Goal: Check status: Check status

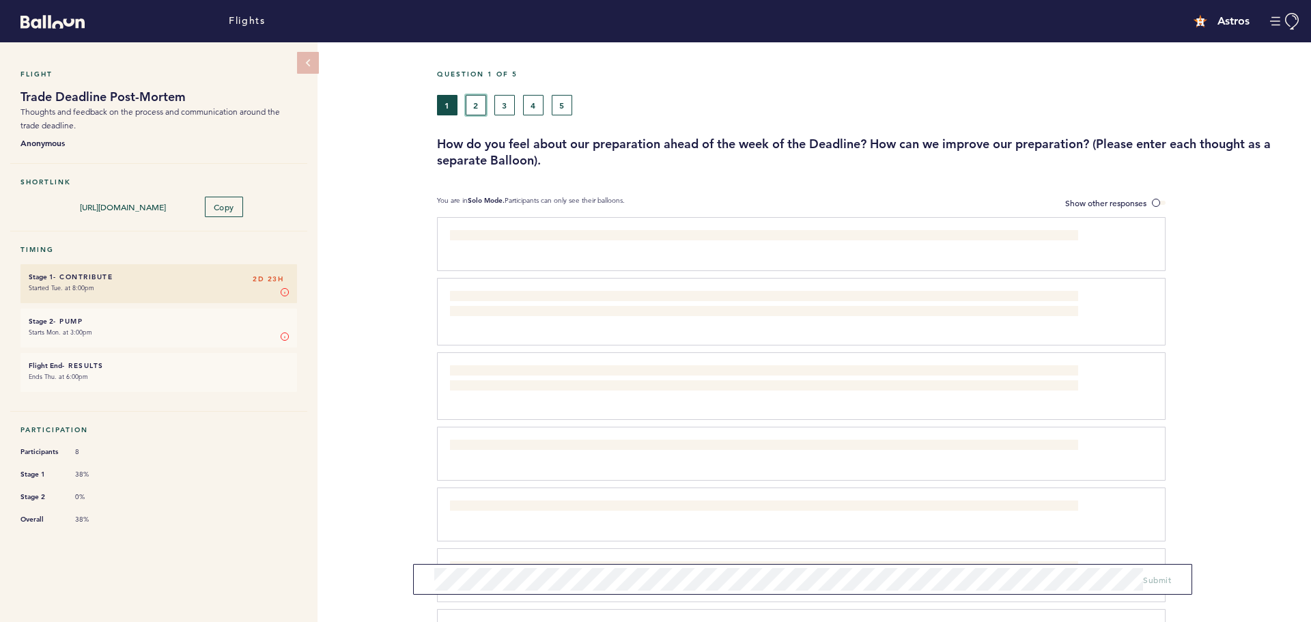
click at [481, 108] on button "2" at bounding box center [476, 105] width 20 height 20
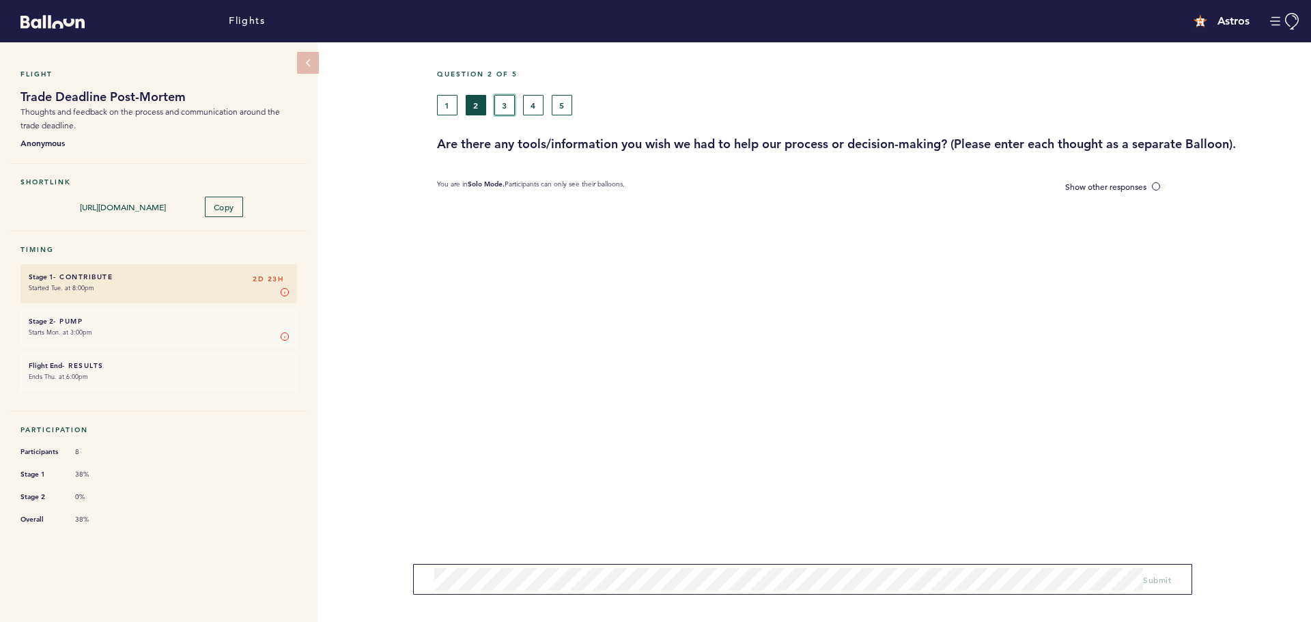
click at [512, 105] on button "3" at bounding box center [504, 105] width 20 height 20
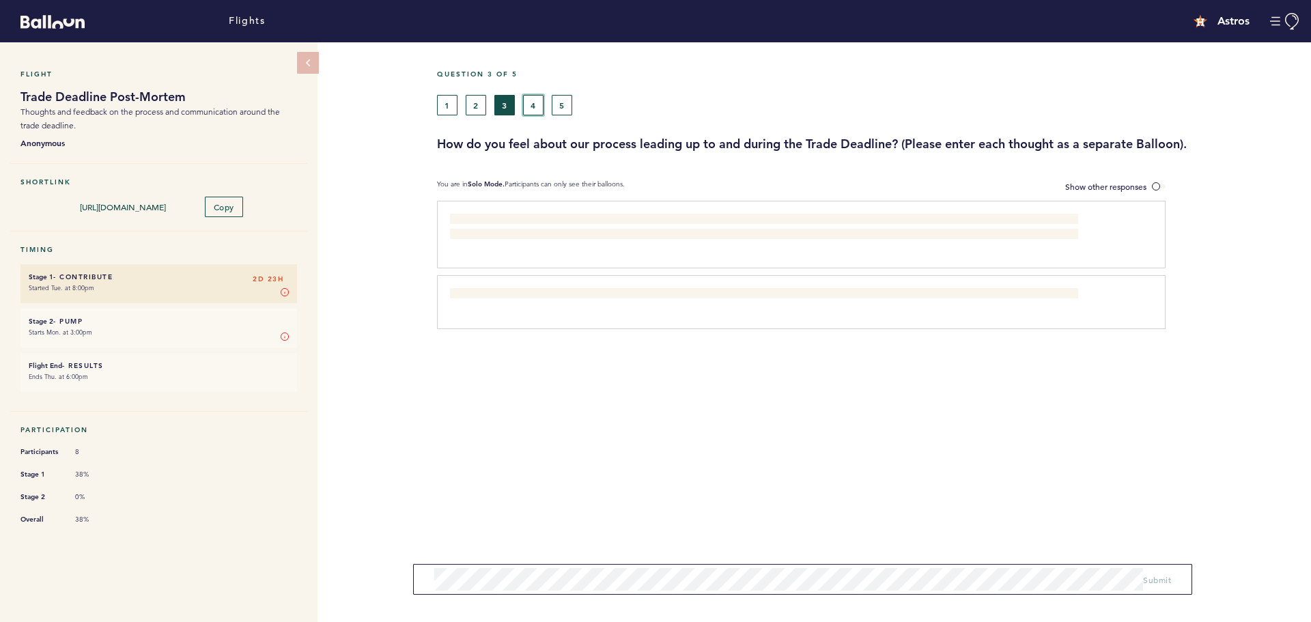
click at [529, 105] on button "4" at bounding box center [533, 105] width 20 height 20
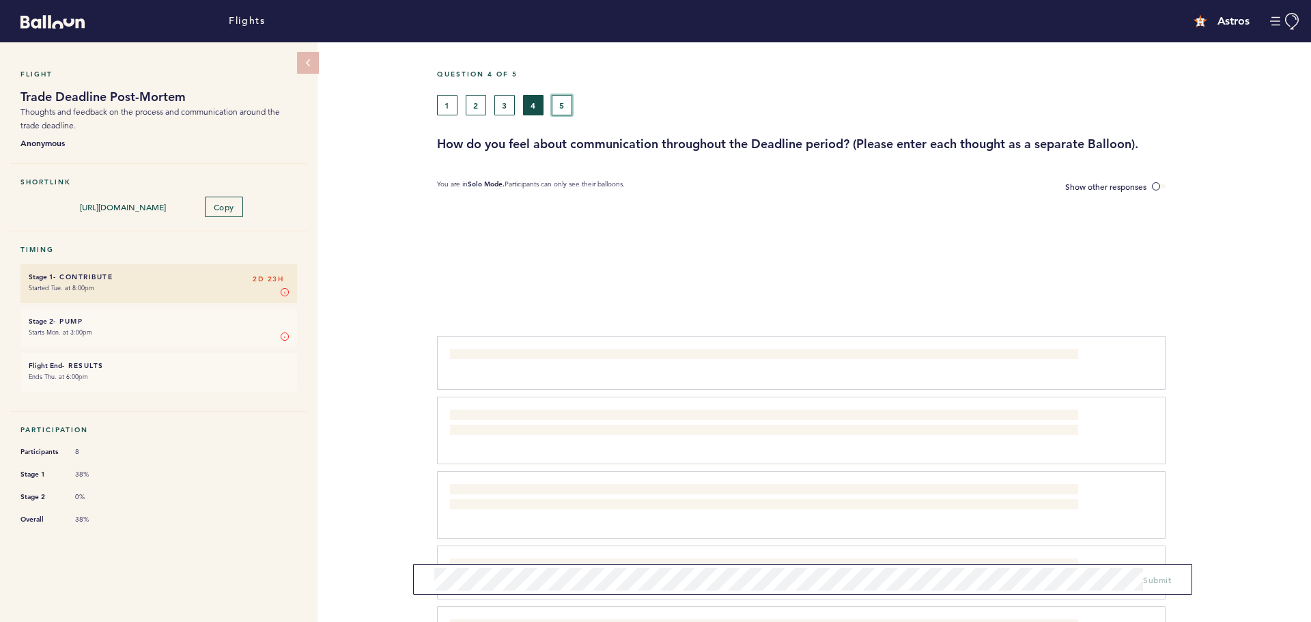
click at [553, 107] on button "5" at bounding box center [562, 105] width 20 height 20
